Goal: Information Seeking & Learning: Check status

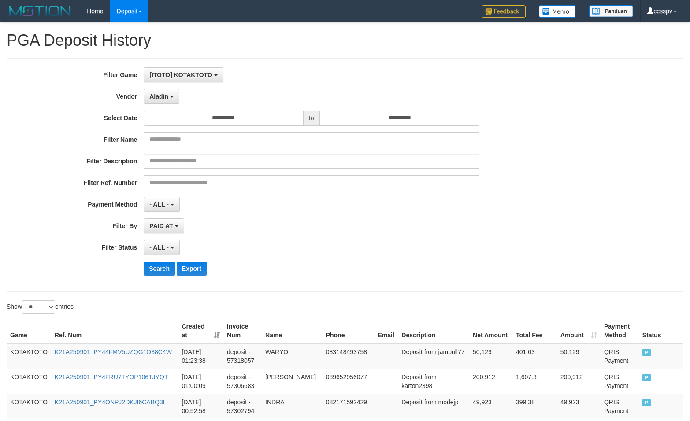
select select "**********"
select select "**"
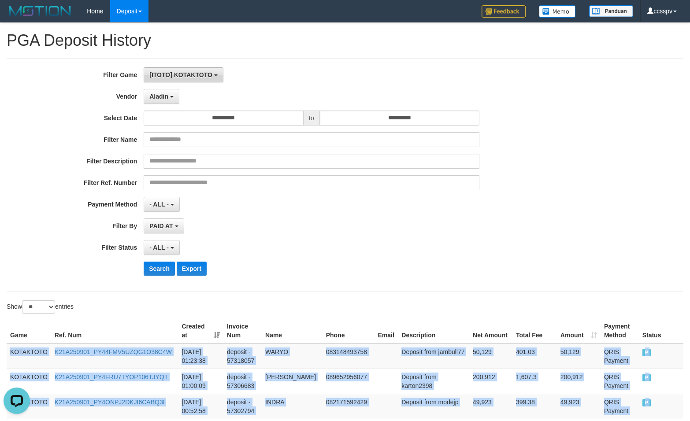
scroll to position [15, 0]
click at [178, 67] on button "[ITOTO] KOTAKTOTO" at bounding box center [183, 74] width 79 height 15
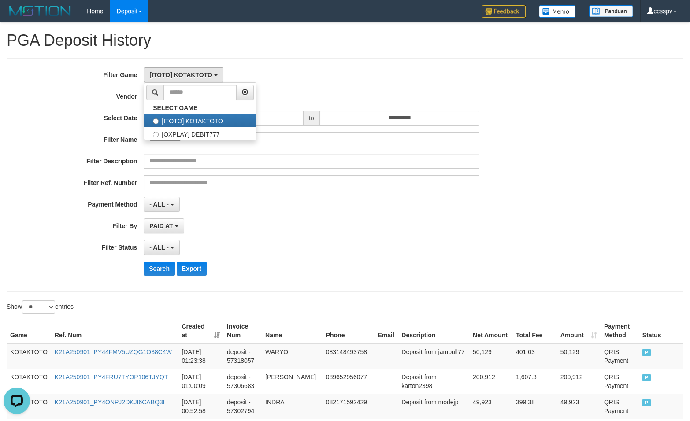
click at [367, 73] on div "[ITOTO] KOTAKTOTO SELECT GAME [ITOTO] KOTAKTOTO [OXPLAY] DEBIT777" at bounding box center [311, 74] width 335 height 15
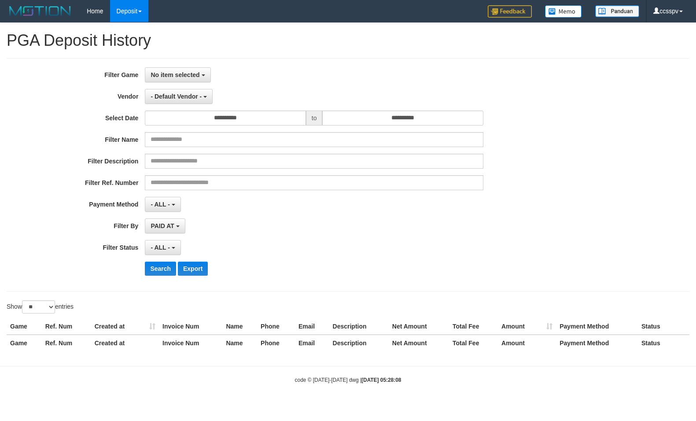
select select
select select "**"
click at [196, 81] on button "No item selected" at bounding box center [178, 74] width 66 height 15
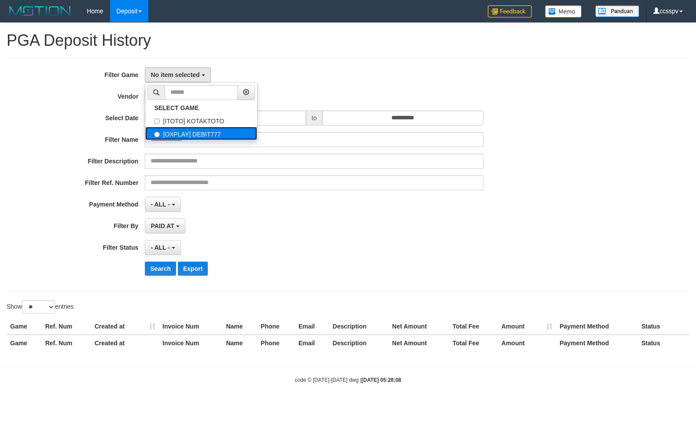
click at [190, 133] on label "[OXPLAY] DEBIT777" at bounding box center [201, 133] width 112 height 13
select select "****"
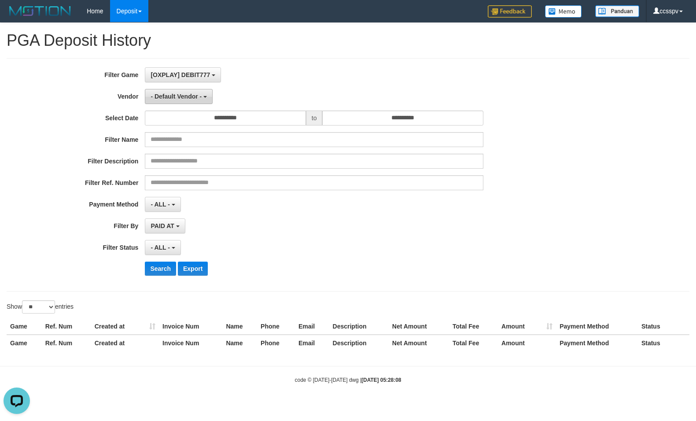
click at [184, 100] on button "- Default Vendor -" at bounding box center [179, 96] width 68 height 15
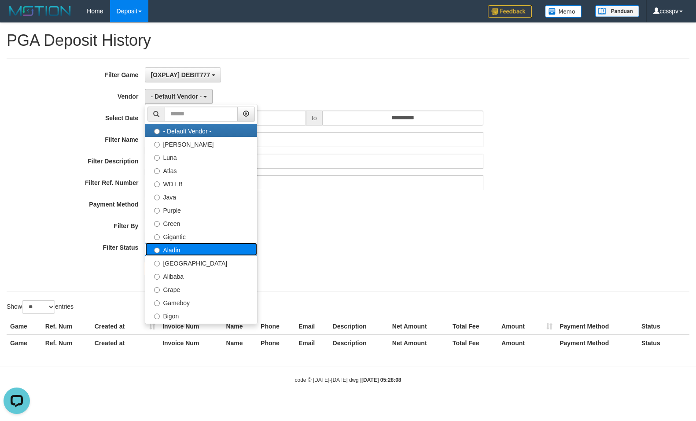
click at [181, 245] on label "Aladin" at bounding box center [201, 249] width 112 height 13
select select "**********"
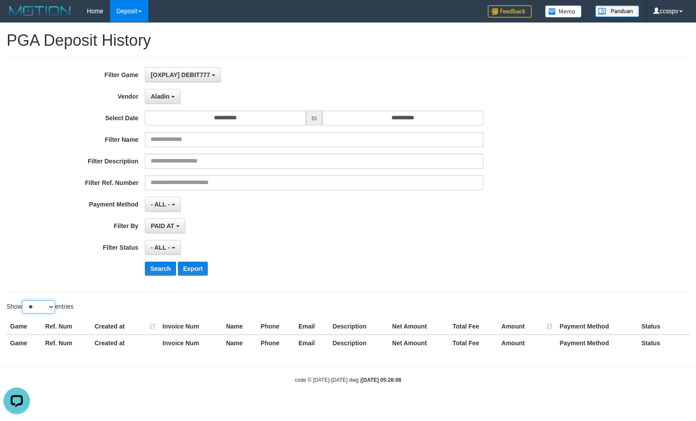
click at [44, 310] on select "** ** ** ***" at bounding box center [38, 306] width 33 height 13
select select "**"
click at [23, 300] on select "** ** ** ***" at bounding box center [38, 306] width 33 height 13
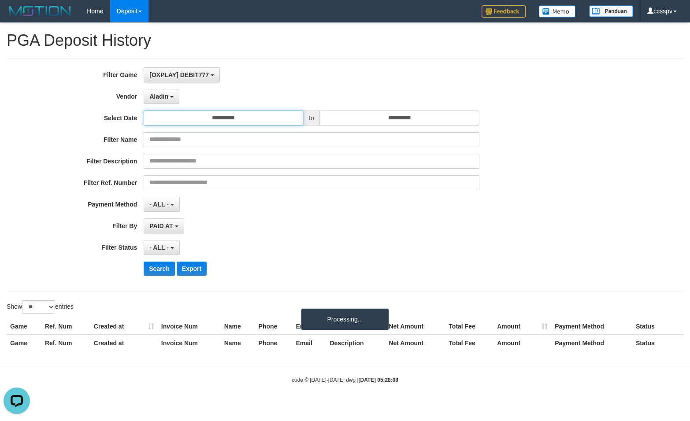
click at [167, 124] on input "**********" at bounding box center [223, 118] width 159 height 15
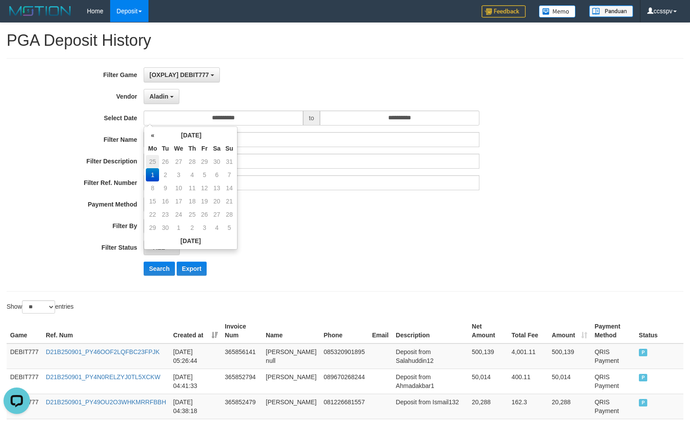
click at [157, 162] on td "25" at bounding box center [152, 161] width 13 height 13
type input "**********"
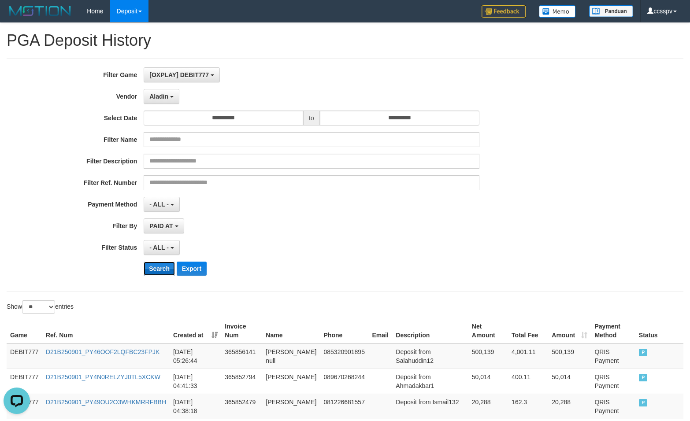
click at [163, 268] on button "Search" at bounding box center [159, 269] width 31 height 14
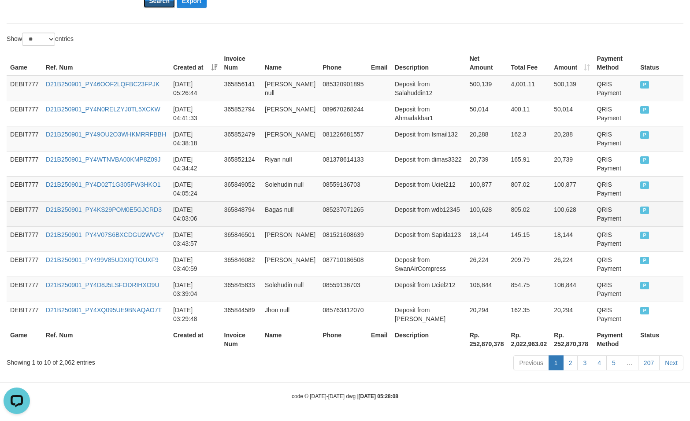
scroll to position [269, 0]
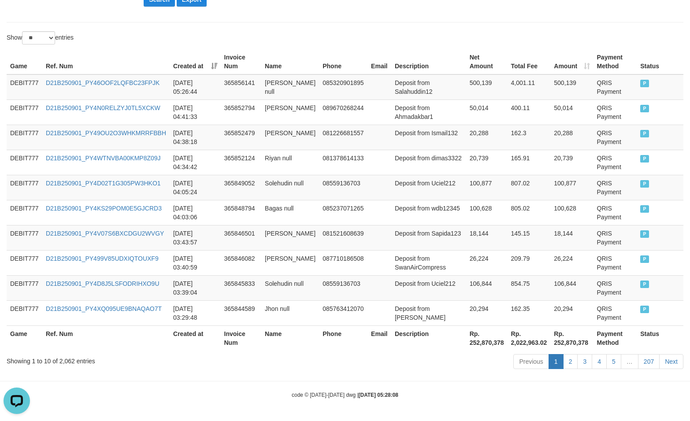
click at [482, 344] on th "Rp. 252,870,378" at bounding box center [486, 338] width 41 height 25
copy th "252,870,378"
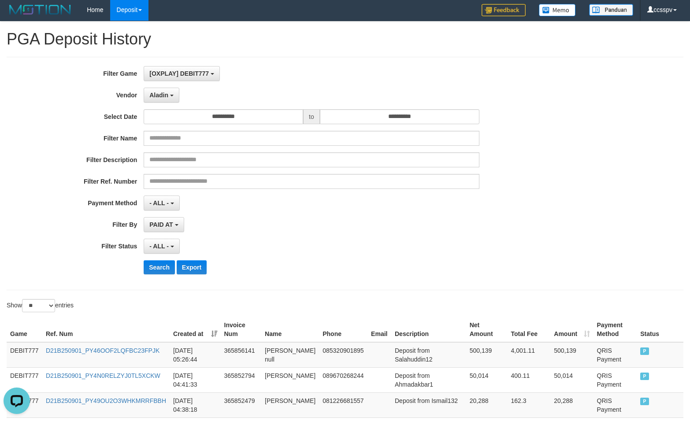
scroll to position [0, 0]
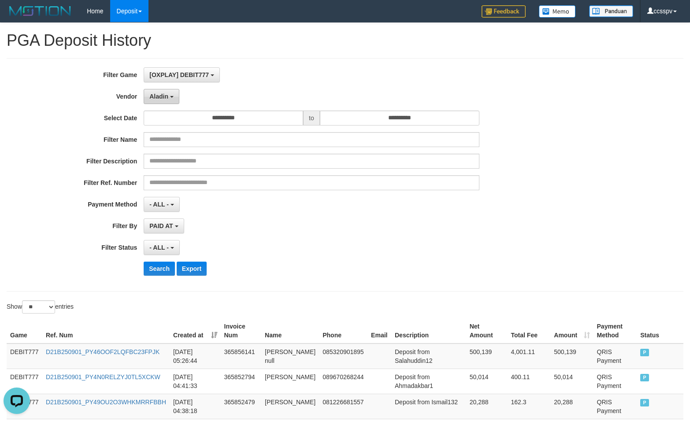
click at [176, 98] on button "Aladin" at bounding box center [162, 96] width 36 height 15
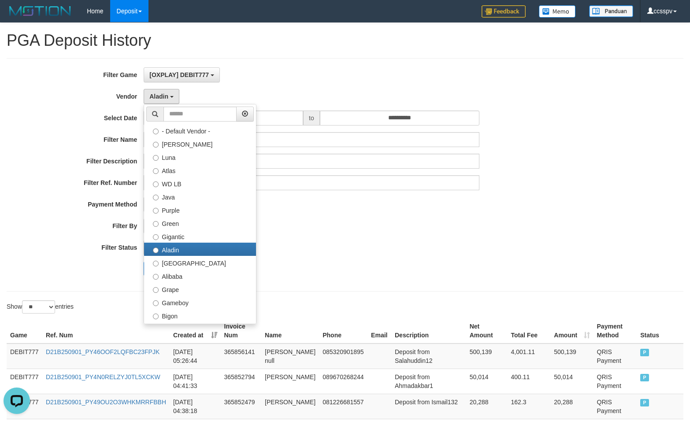
click at [236, 78] on div "[OXPLAY] DEBIT777 SELECT GAME [ITOTO] KOTAKTOTO [OXPLAY] DEBIT777" at bounding box center [311, 74] width 335 height 15
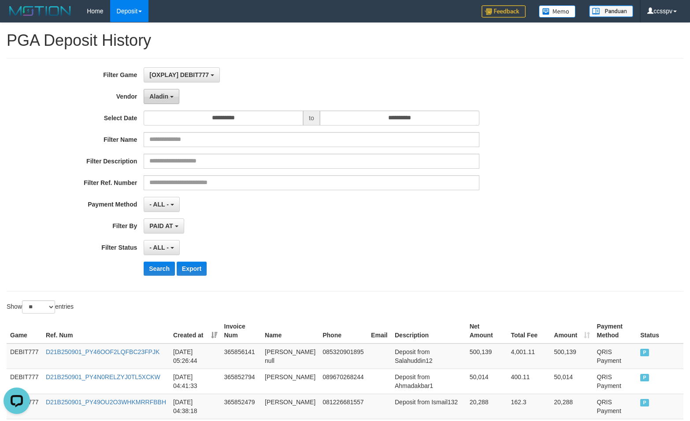
click at [178, 92] on button "Aladin" at bounding box center [162, 96] width 36 height 15
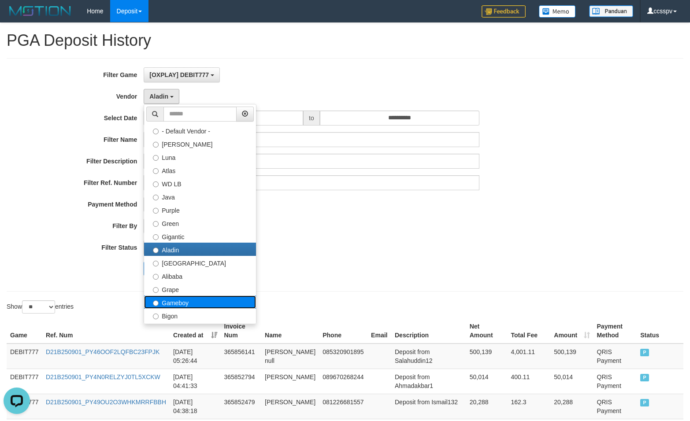
click at [183, 304] on label "Gameboy" at bounding box center [200, 302] width 112 height 13
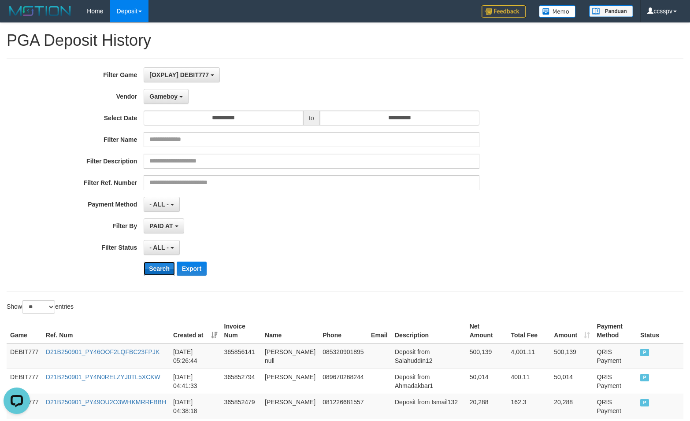
click at [159, 271] on button "Search" at bounding box center [159, 269] width 31 height 14
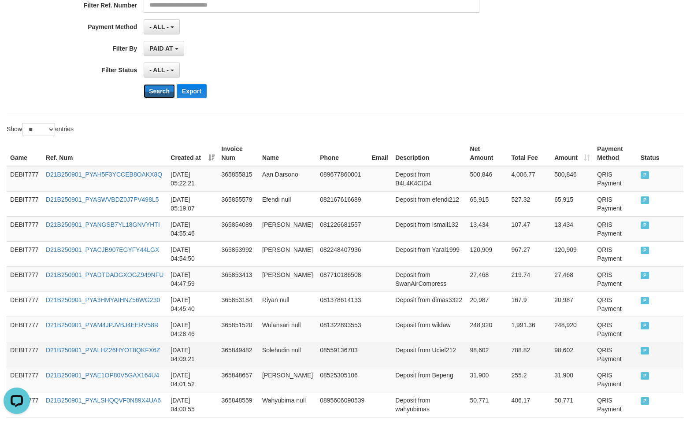
scroll to position [269, 0]
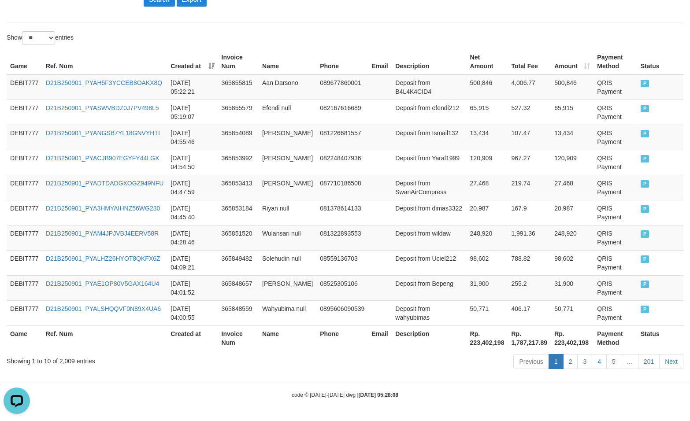
click at [479, 342] on th "Rp. 223,402,198" at bounding box center [486, 338] width 41 height 25
copy th "223,402,198"
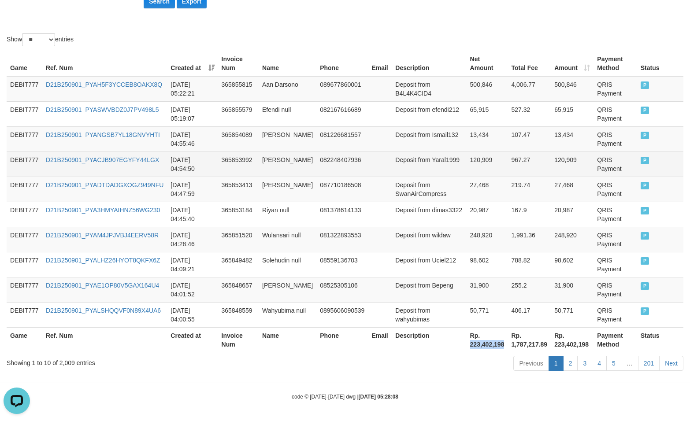
scroll to position [49, 0]
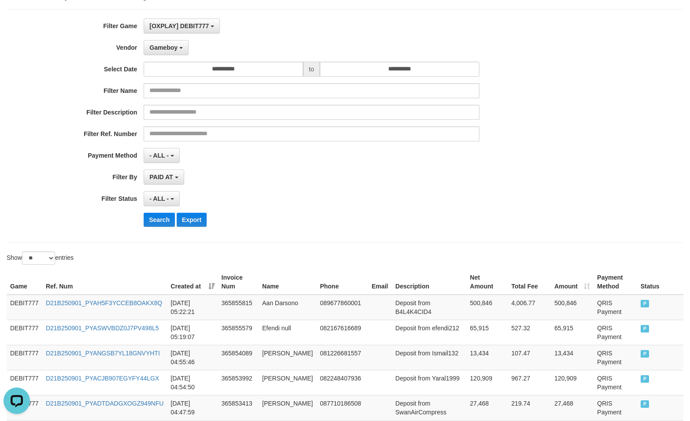
click at [166, 57] on div "**********" at bounding box center [287, 126] width 575 height 215
click at [163, 49] on span "Gameboy" at bounding box center [163, 47] width 28 height 7
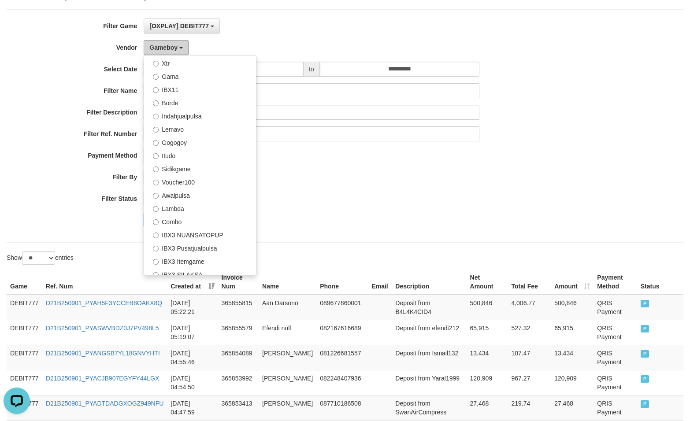
scroll to position [289, 0]
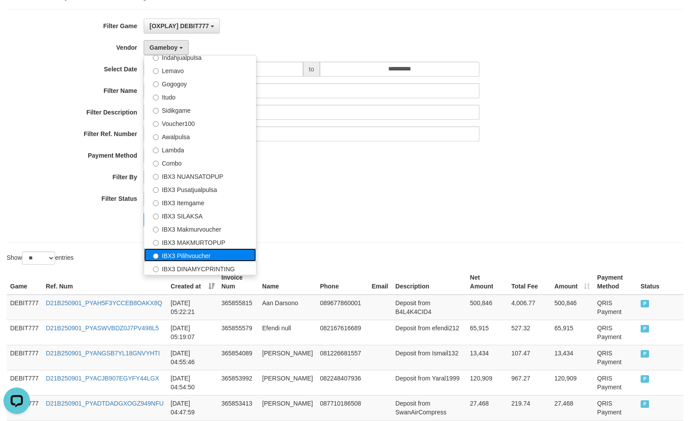
click at [186, 254] on label "IBX3 Pilihvoucher" at bounding box center [200, 254] width 112 height 13
select select "**********"
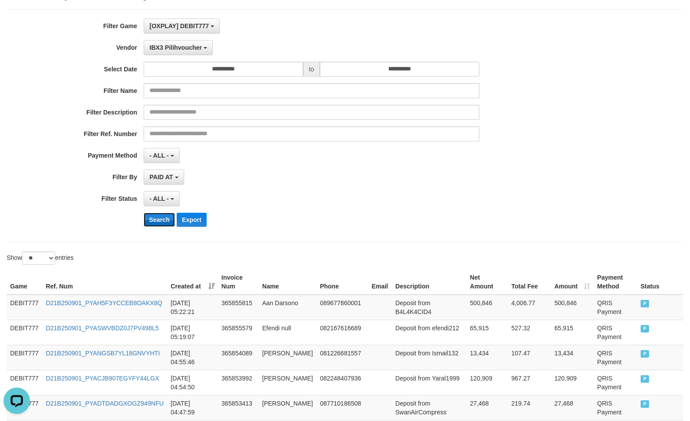
click at [159, 221] on button "Search" at bounding box center [159, 220] width 31 height 14
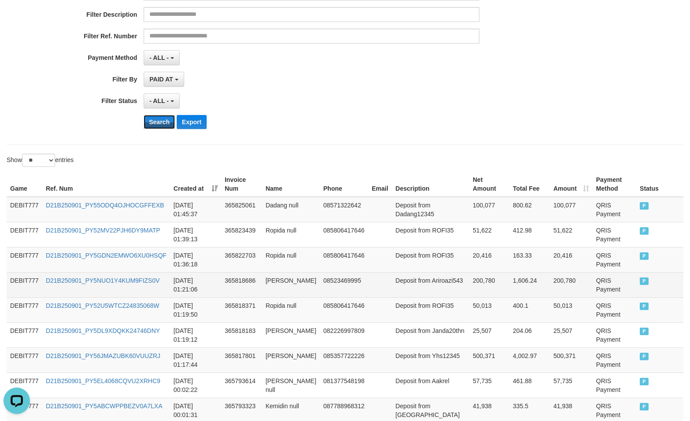
scroll to position [269, 0]
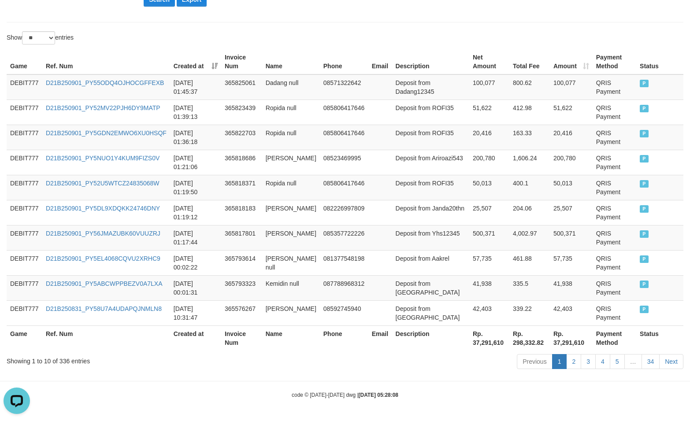
click at [486, 344] on th "Rp. 37,291,610" at bounding box center [489, 338] width 40 height 25
copy th "37,291,610"
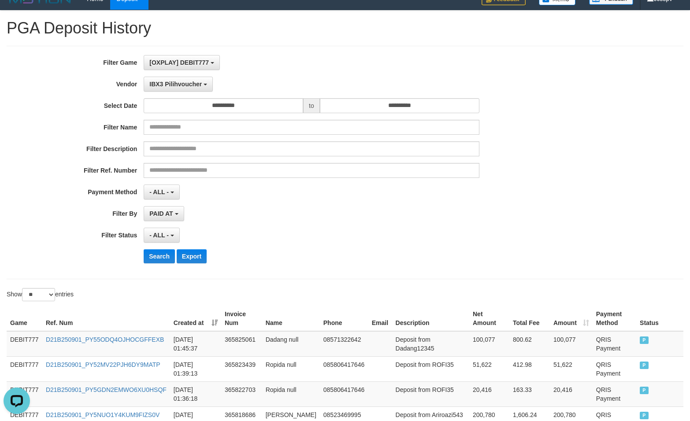
scroll to position [0, 0]
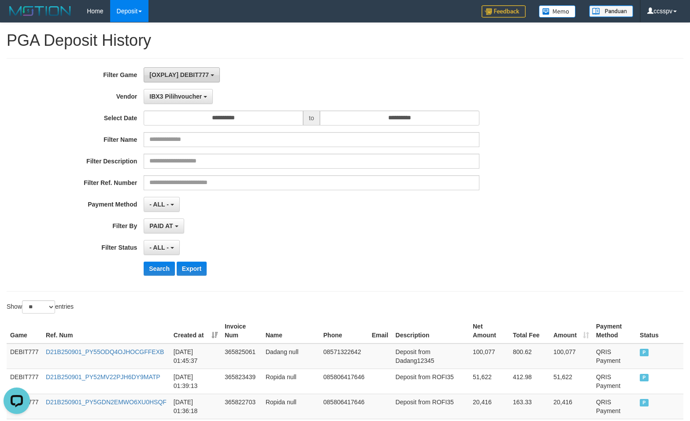
click at [185, 76] on span "[OXPLAY] DEBIT777" at bounding box center [178, 74] width 59 height 7
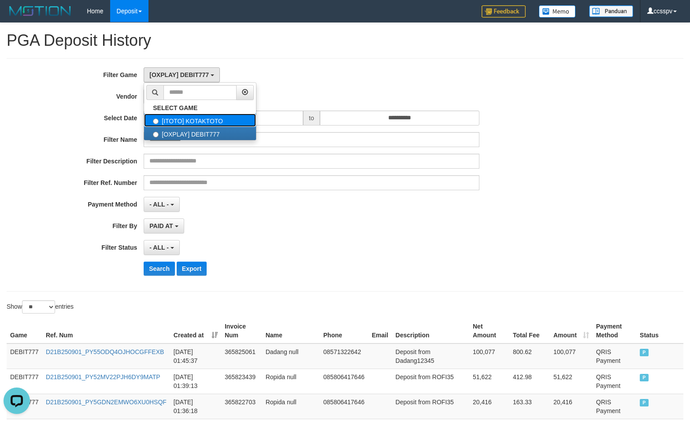
click at [196, 116] on label "[ITOTO] KOTAKTOTO" at bounding box center [200, 120] width 112 height 13
select select "****"
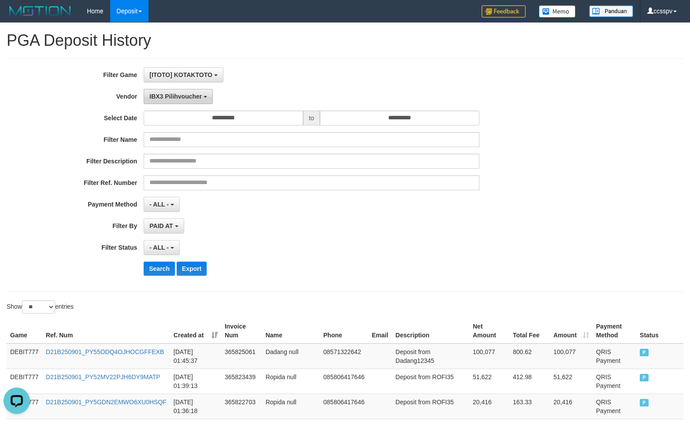
click at [182, 104] on button "IBX3 Pilihvoucher" at bounding box center [178, 96] width 69 height 15
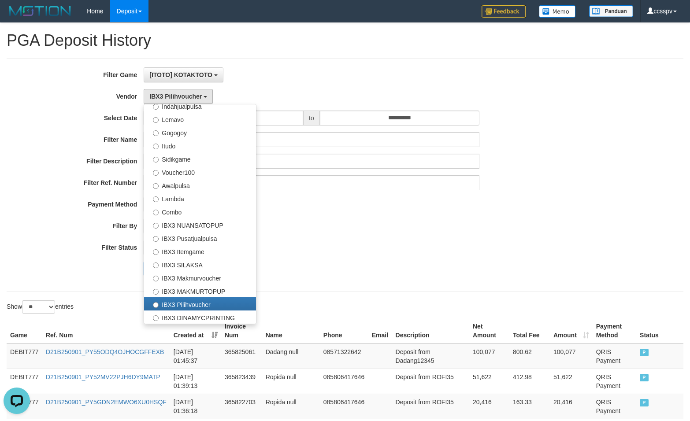
click at [394, 259] on div "**********" at bounding box center [287, 174] width 575 height 215
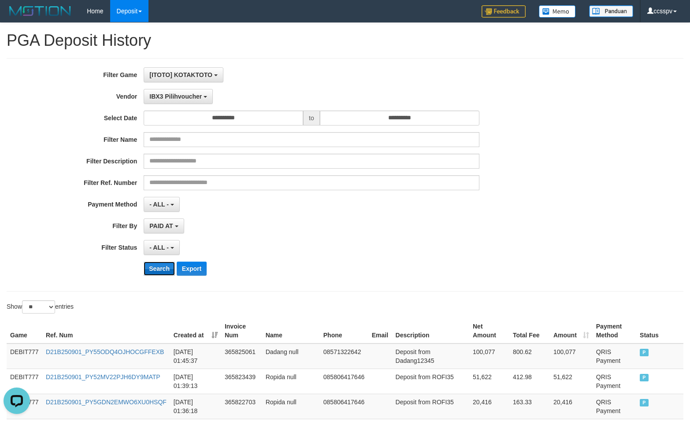
click at [159, 274] on button "Search" at bounding box center [159, 269] width 31 height 14
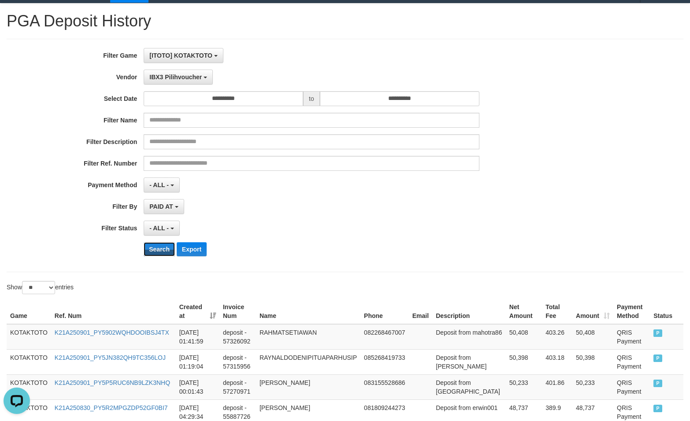
scroll to position [44, 0]
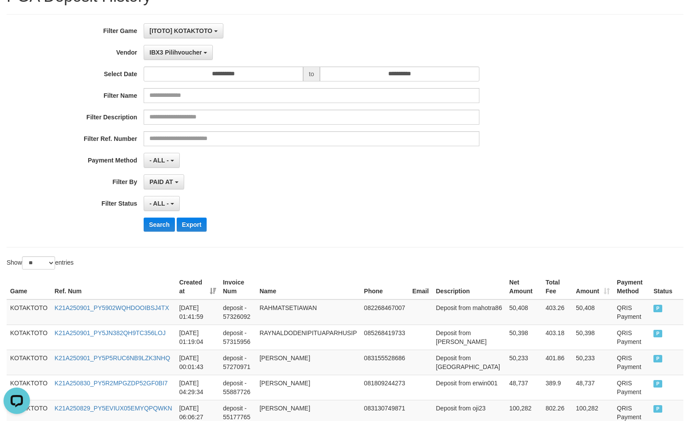
click at [440, 221] on div "Search Export" at bounding box center [359, 225] width 431 height 14
click at [506, 309] on td "50,408" at bounding box center [524, 313] width 36 height 26
copy td "50,408"
click at [456, 315] on td "Deposit from mahotra86" at bounding box center [469, 313] width 74 height 26
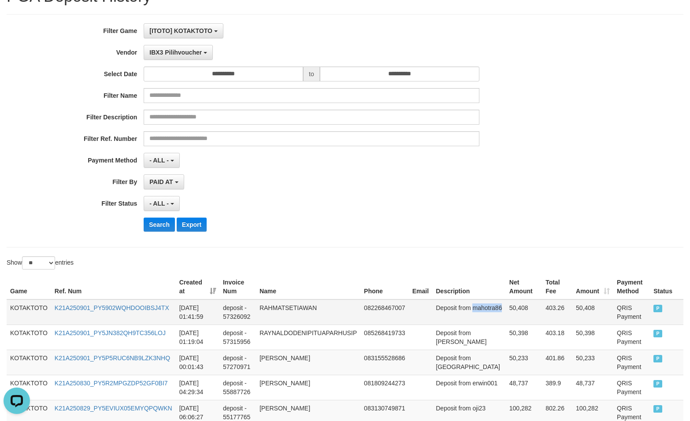
click at [456, 315] on td "Deposit from mahotra86" at bounding box center [469, 313] width 74 height 26
copy td "mahotra86"
click at [318, 309] on td "RAHMATSETIAWAN" at bounding box center [308, 313] width 104 height 26
click at [311, 307] on td "RAHMATSETIAWAN" at bounding box center [308, 313] width 104 height 26
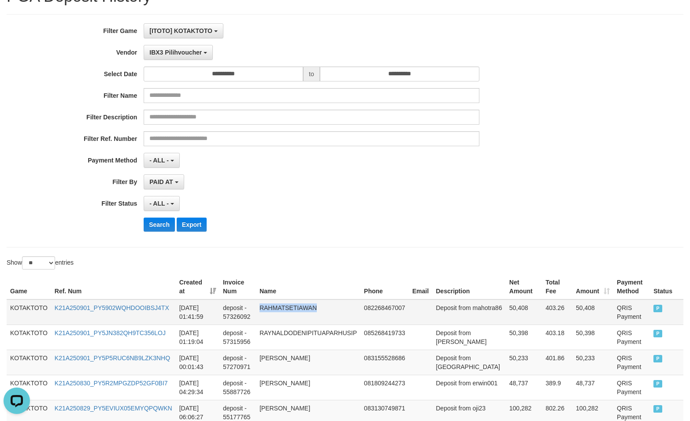
copy td "RAHMATSETIAWAN"
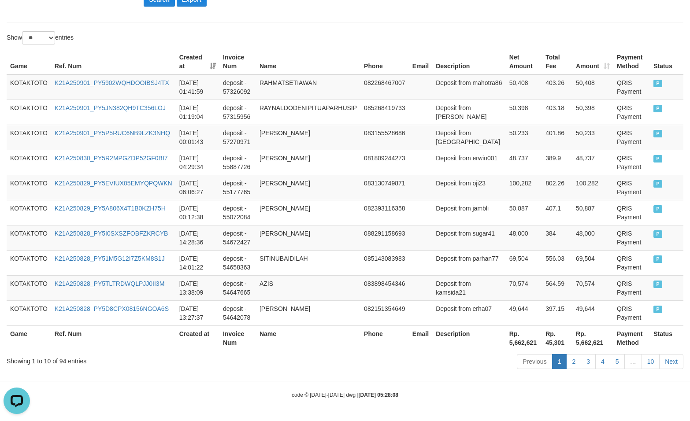
click at [493, 337] on th "Description" at bounding box center [469, 338] width 74 height 25
click at [506, 338] on th "Rp. 5,662,621" at bounding box center [524, 338] width 36 height 25
click at [506, 343] on th "Rp. 5,662,621" at bounding box center [524, 338] width 36 height 25
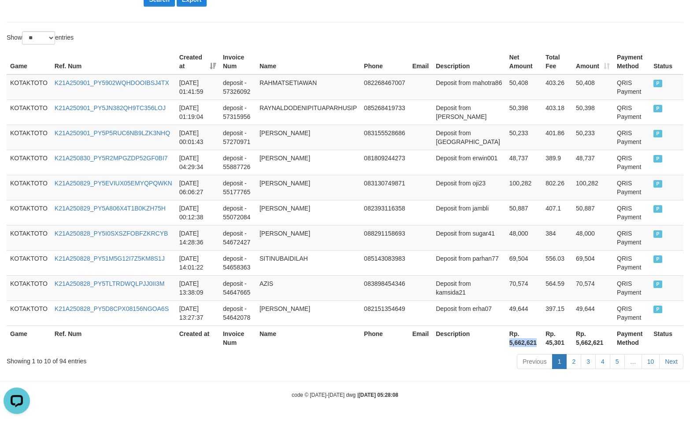
copy th "5,662,621"
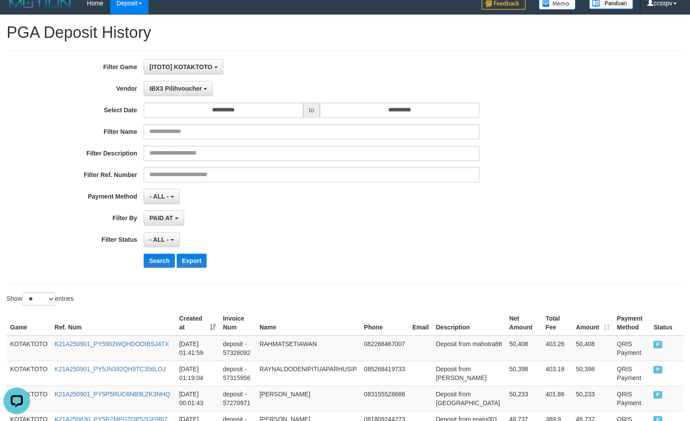
scroll to position [0, 0]
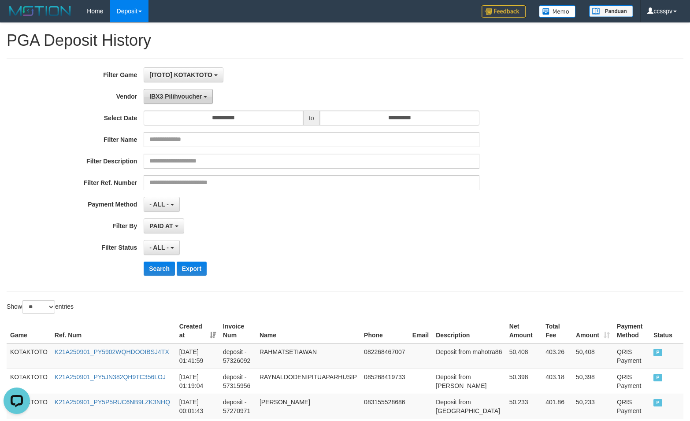
click at [188, 104] on button "IBX3 Pilihvoucher" at bounding box center [178, 96] width 69 height 15
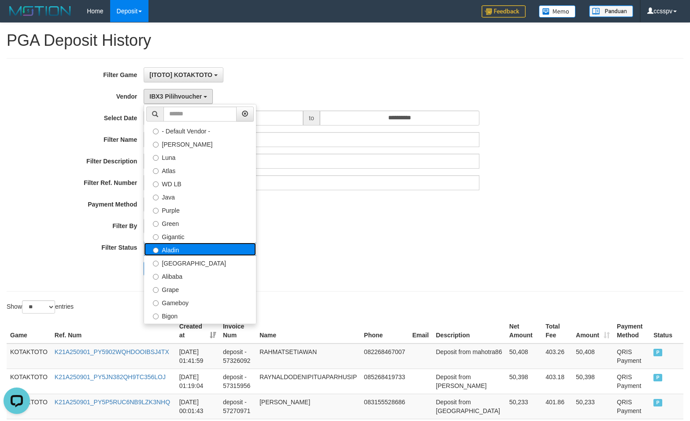
click at [181, 255] on label "Aladin" at bounding box center [200, 249] width 112 height 13
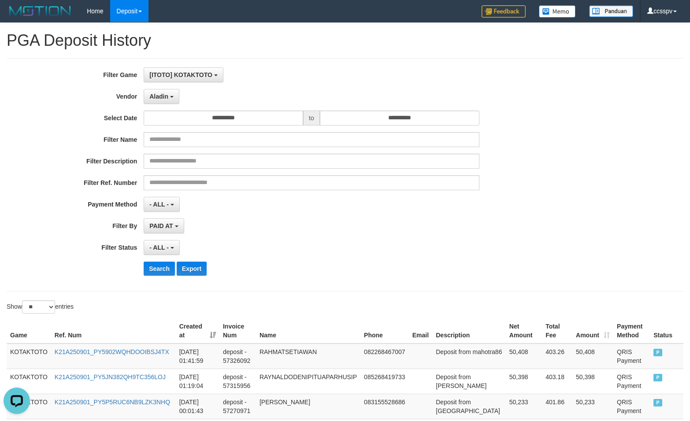
click at [155, 278] on div "**********" at bounding box center [287, 174] width 575 height 215
click at [157, 269] on button "Search" at bounding box center [159, 269] width 31 height 14
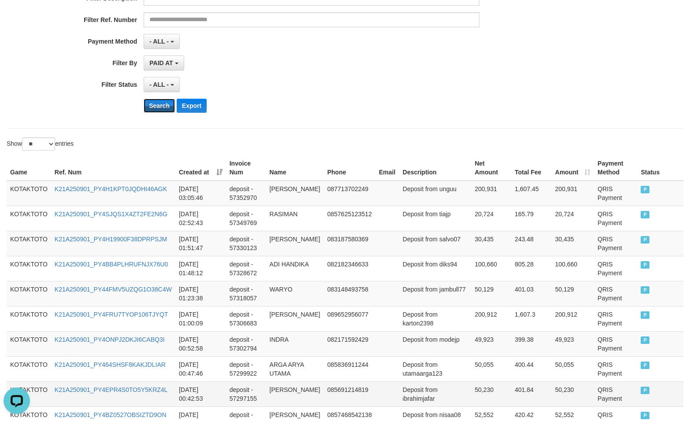
scroll to position [278, 0]
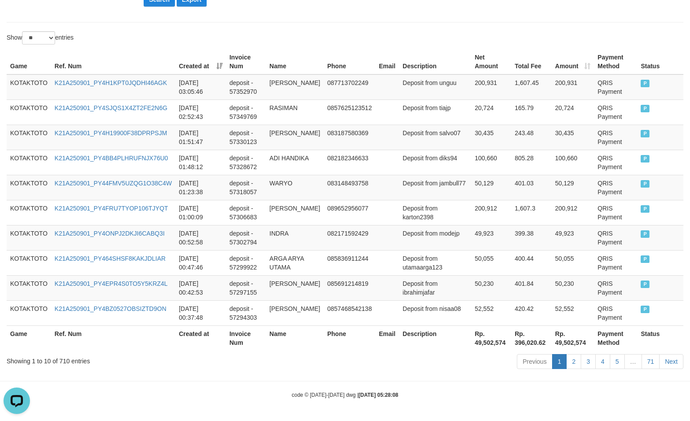
click at [474, 343] on th "Rp. 49,502,574" at bounding box center [491, 338] width 40 height 25
copy th "49,502,574"
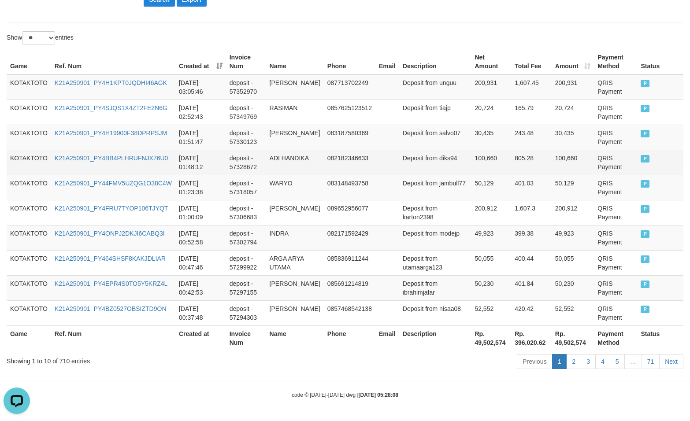
click at [474, 150] on td "100,660" at bounding box center [491, 162] width 40 height 25
copy td "100,660"
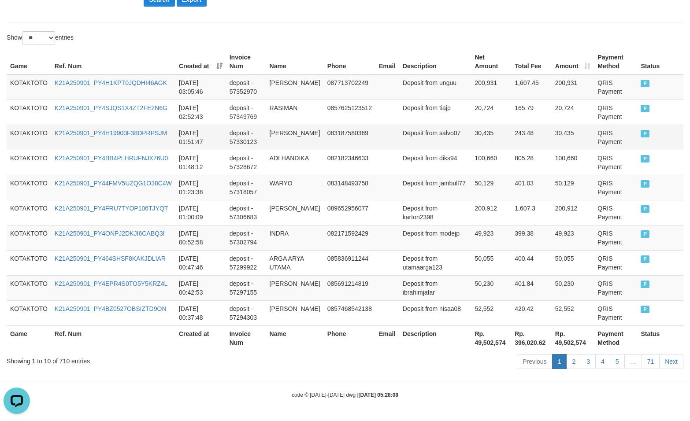
click at [477, 131] on td "30,435" at bounding box center [491, 137] width 40 height 25
copy td "30,435"
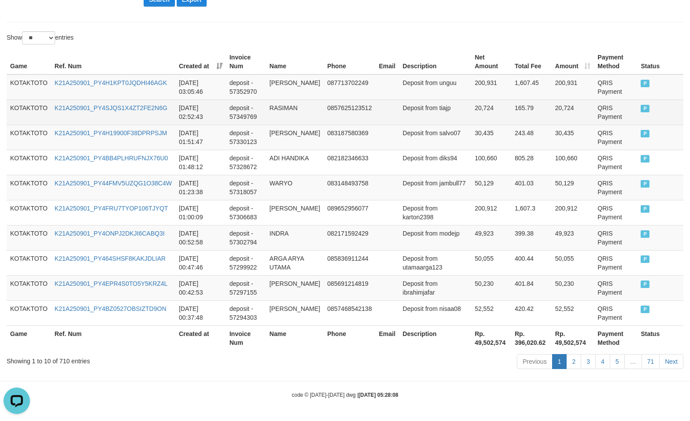
click at [482, 100] on td "20,724" at bounding box center [491, 112] width 40 height 25
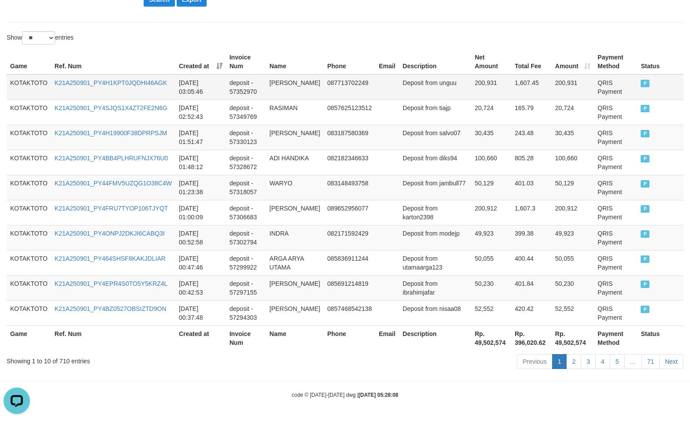
click at [489, 74] on td "200,931" at bounding box center [491, 87] width 40 height 26
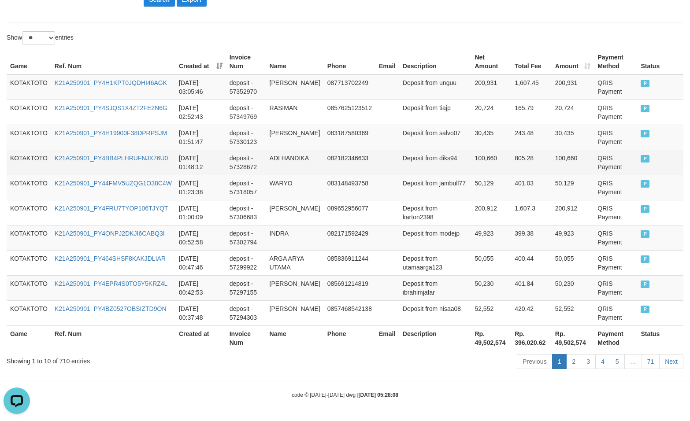
click at [452, 154] on td "Deposit from diks94" at bounding box center [435, 162] width 72 height 25
click at [446, 150] on td "Deposit from diks94" at bounding box center [435, 162] width 72 height 25
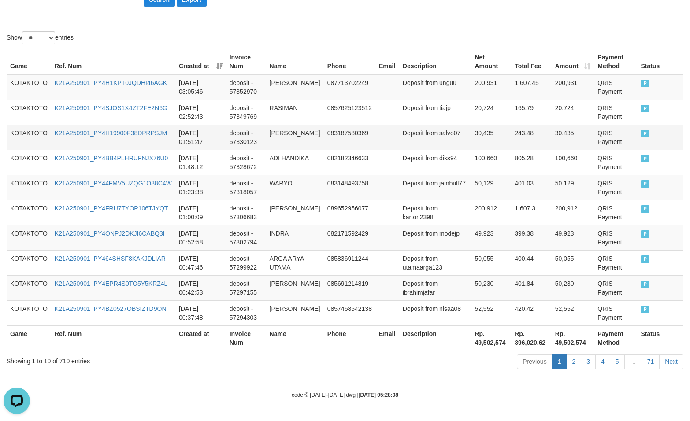
click at [451, 125] on td "Deposit from salvo07" at bounding box center [435, 137] width 72 height 25
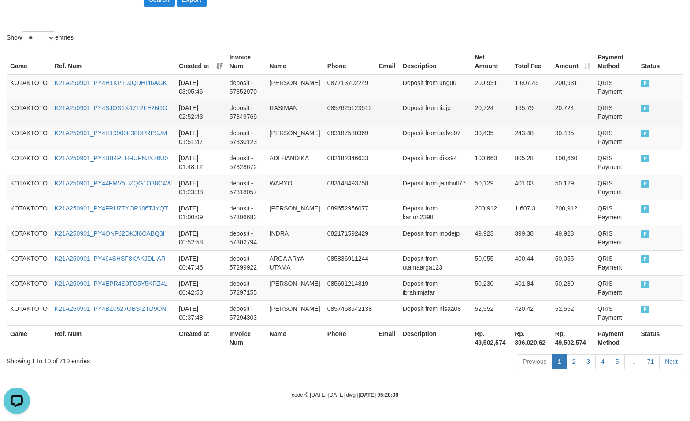
click at [440, 100] on td "Deposit from tiajp" at bounding box center [435, 112] width 72 height 25
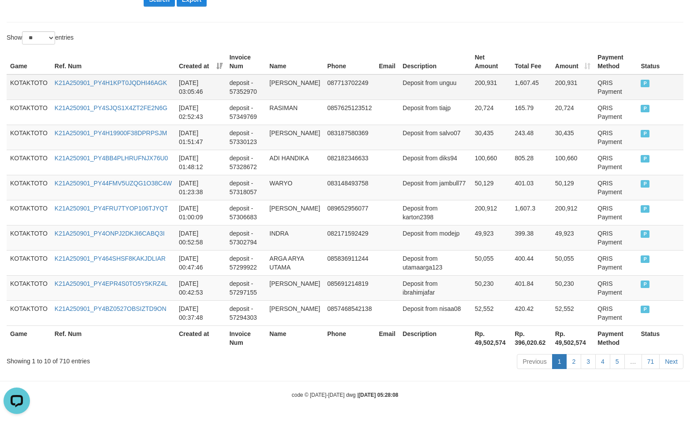
click at [440, 81] on td "Deposit from unguu" at bounding box center [435, 87] width 72 height 26
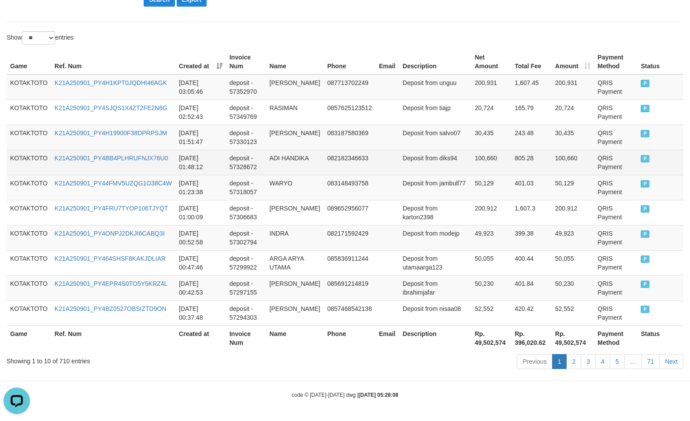
click at [283, 150] on td "ADI HANDIKA" at bounding box center [295, 162] width 58 height 25
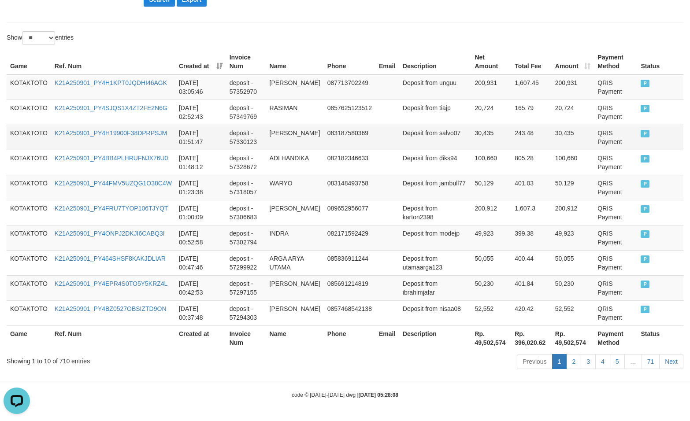
click at [293, 125] on td "[PERSON_NAME]" at bounding box center [295, 137] width 58 height 25
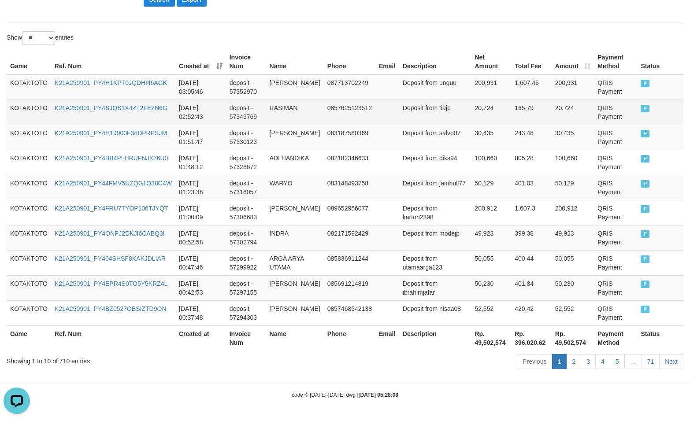
click at [290, 100] on td "RASIMAN" at bounding box center [295, 112] width 58 height 25
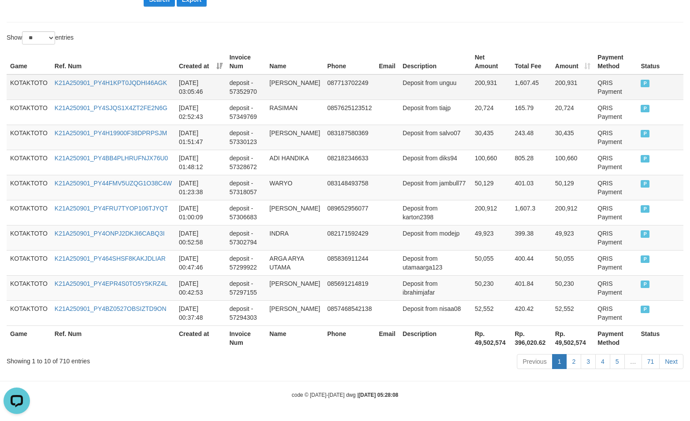
click at [303, 76] on td "[PERSON_NAME]" at bounding box center [295, 87] width 58 height 26
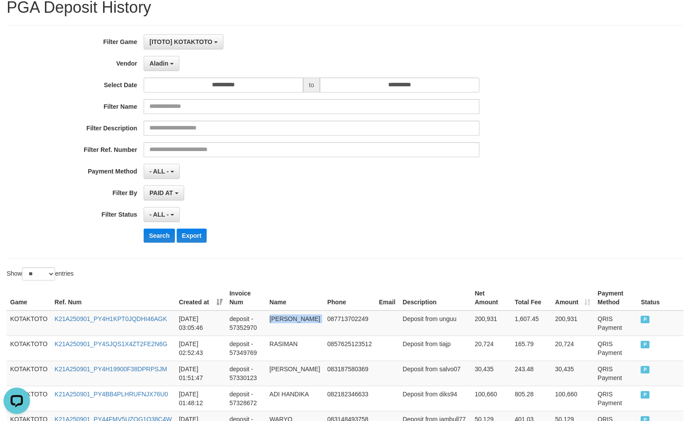
scroll to position [0, 0]
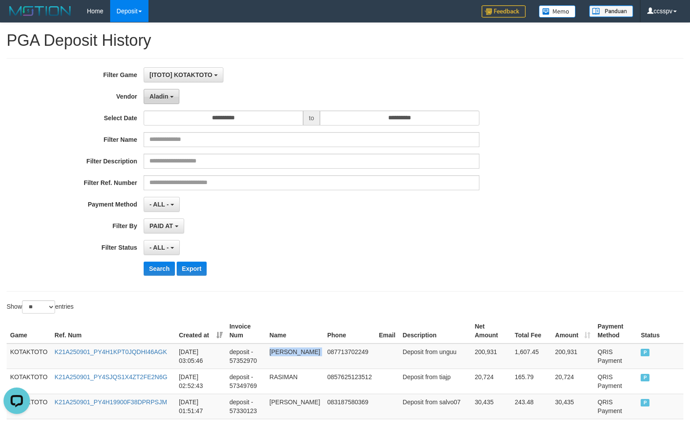
click at [165, 98] on span "Aladin" at bounding box center [158, 96] width 19 height 7
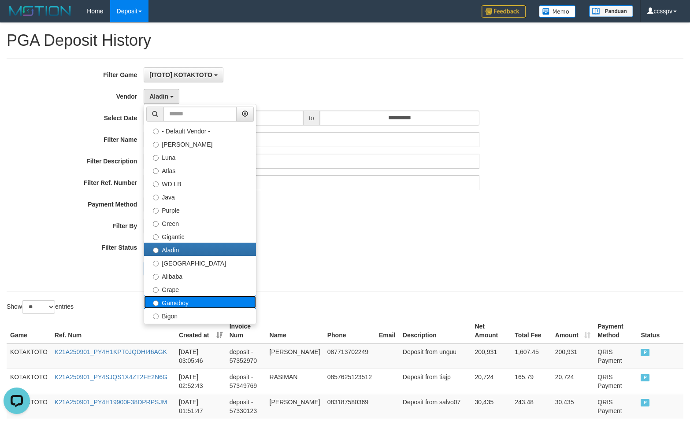
click at [179, 305] on label "Gameboy" at bounding box center [200, 302] width 112 height 13
select select "**********"
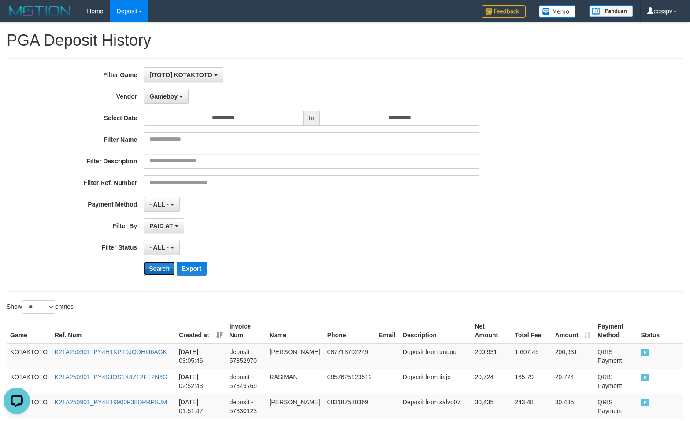
click at [151, 268] on button "Search" at bounding box center [159, 269] width 31 height 14
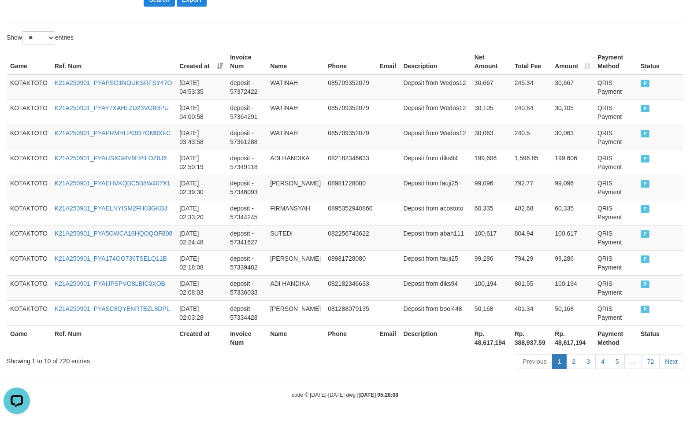
click at [478, 343] on th "Rp. 48,617,194" at bounding box center [491, 338] width 40 height 25
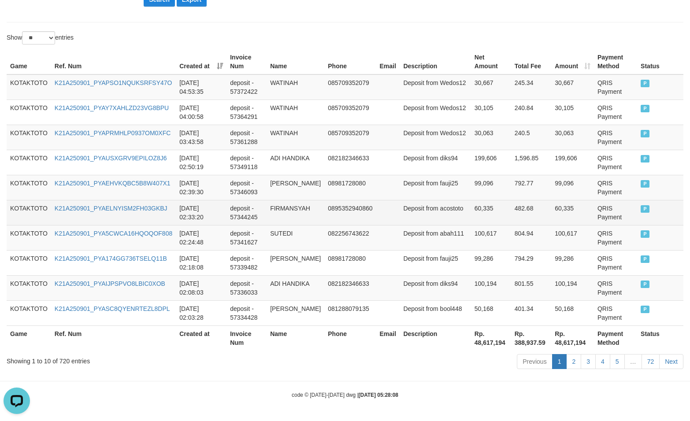
click at [320, 214] on td "FIRMANSYAH" at bounding box center [295, 212] width 58 height 25
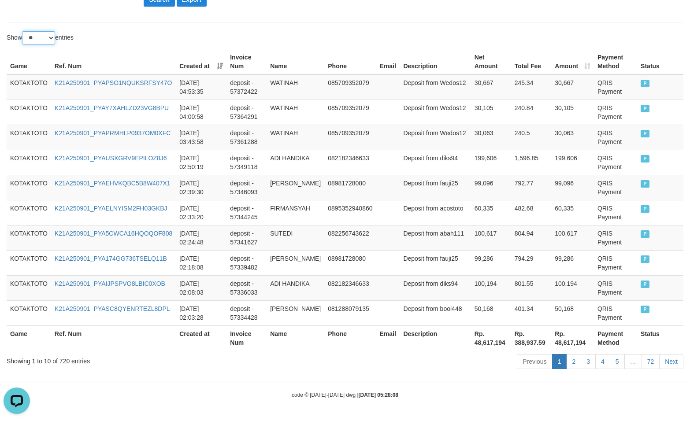
click at [37, 41] on select "** ** ** ***" at bounding box center [38, 37] width 33 height 13
select select "**"
click at [23, 31] on select "** ** ** ***" at bounding box center [38, 37] width 33 height 13
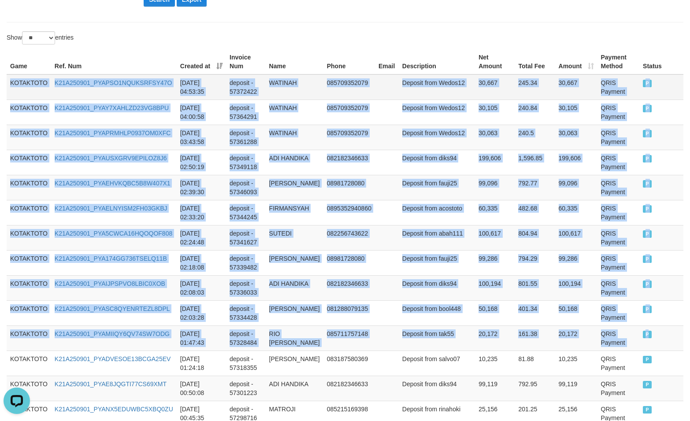
drag, startPoint x: 655, startPoint y: 337, endPoint x: 11, endPoint y: 87, distance: 690.9
click at [11, 87] on tbody "KOTAKTOTO K21A250901_PYAPSO1NQUKSRFSY47O [DATE] 04:53:35 deposit - 57372422 WAT…" at bounding box center [345, 388] width 677 height 628
